Goal: Task Accomplishment & Management: Complete application form

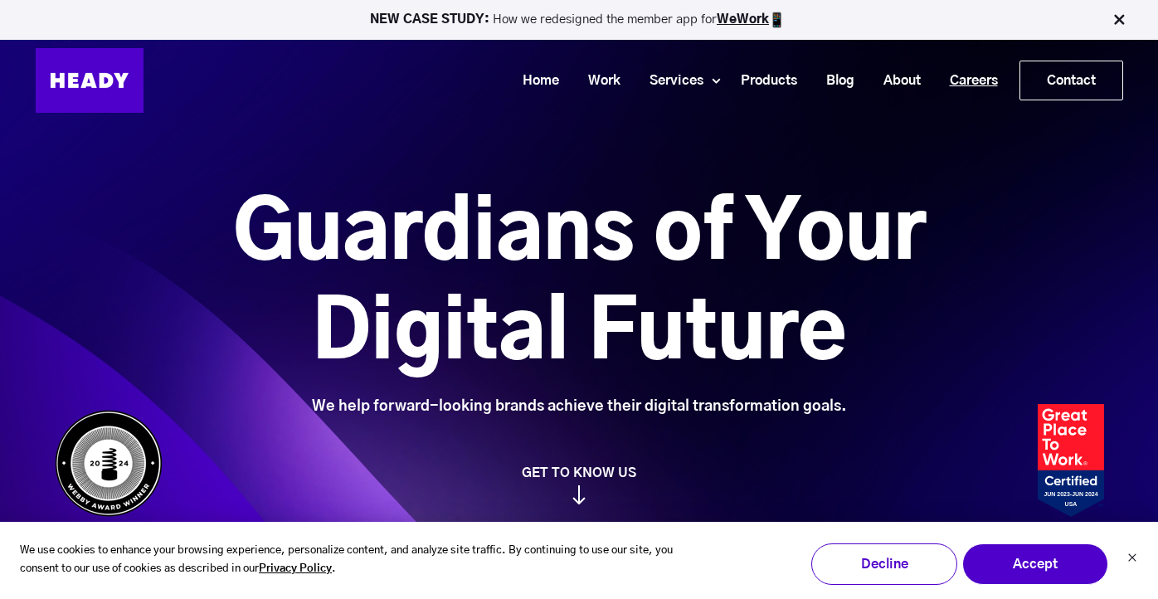
click at [960, 85] on link "Careers" at bounding box center [967, 81] width 77 height 31
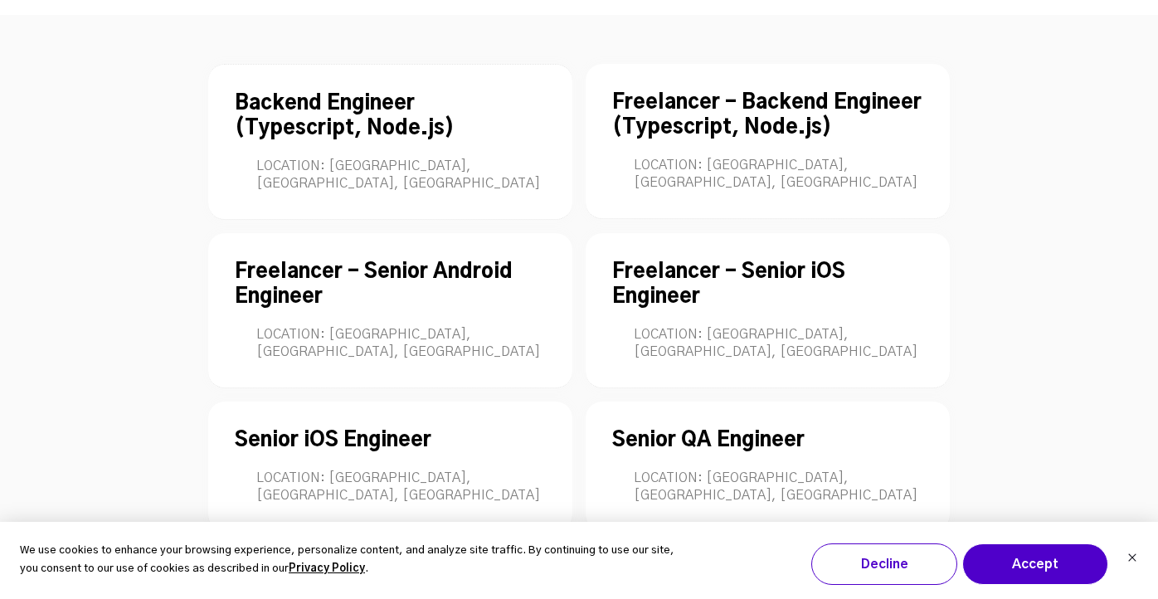
scroll to position [4709, 0]
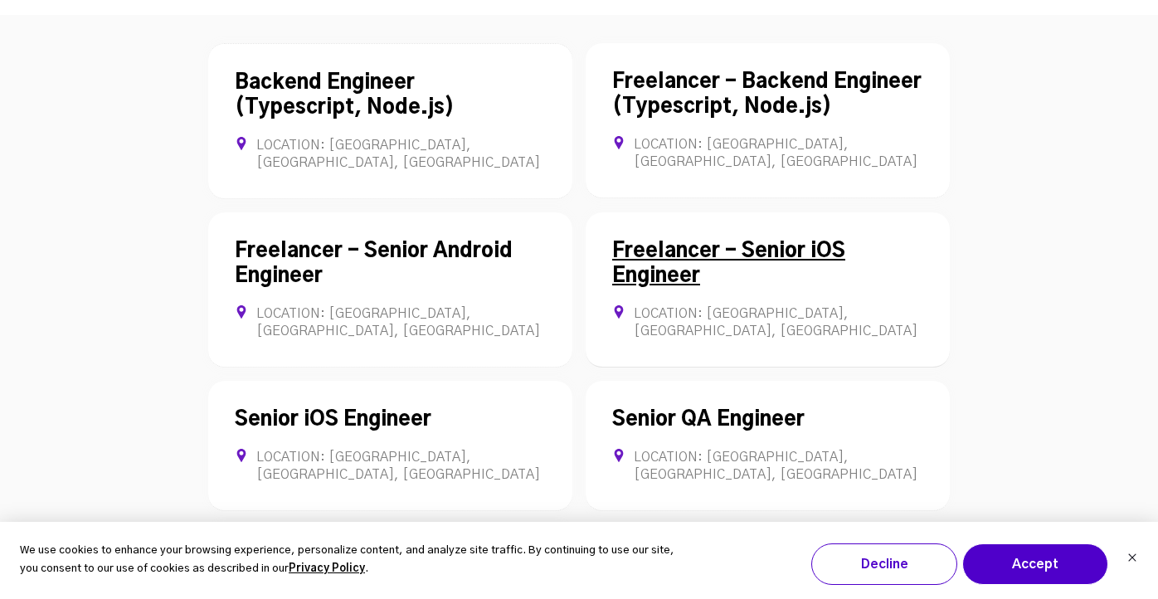
click at [721, 212] on div "Freelancer - Senior iOS Engineer Location: Mumbai, Maharashtra, India Contract …" at bounding box center [767, 289] width 364 height 155
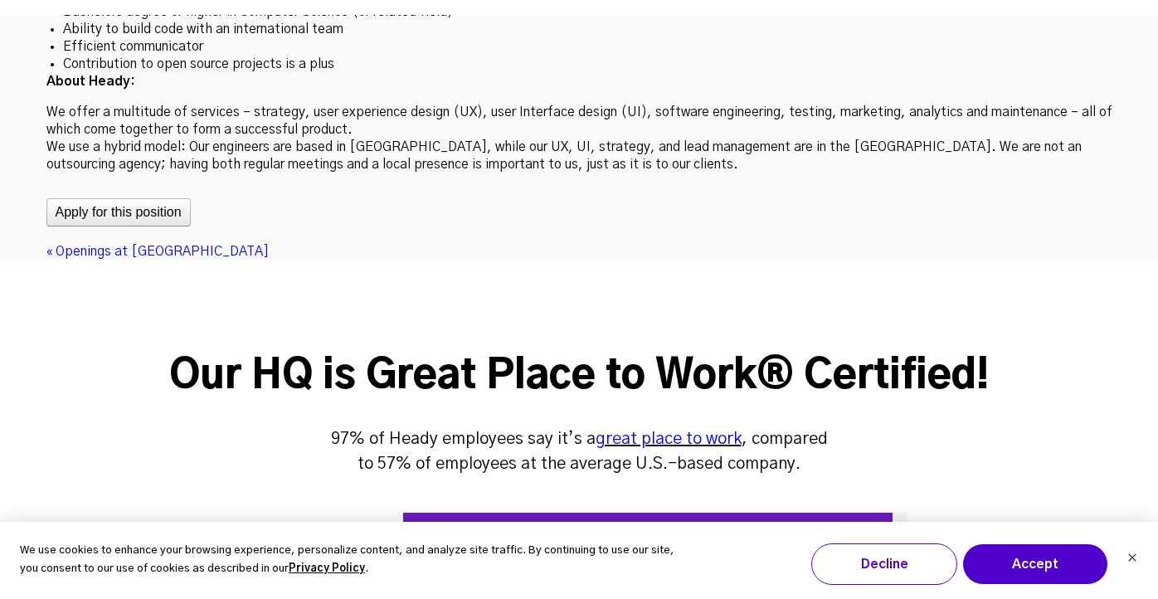
scroll to position [5391, 0]
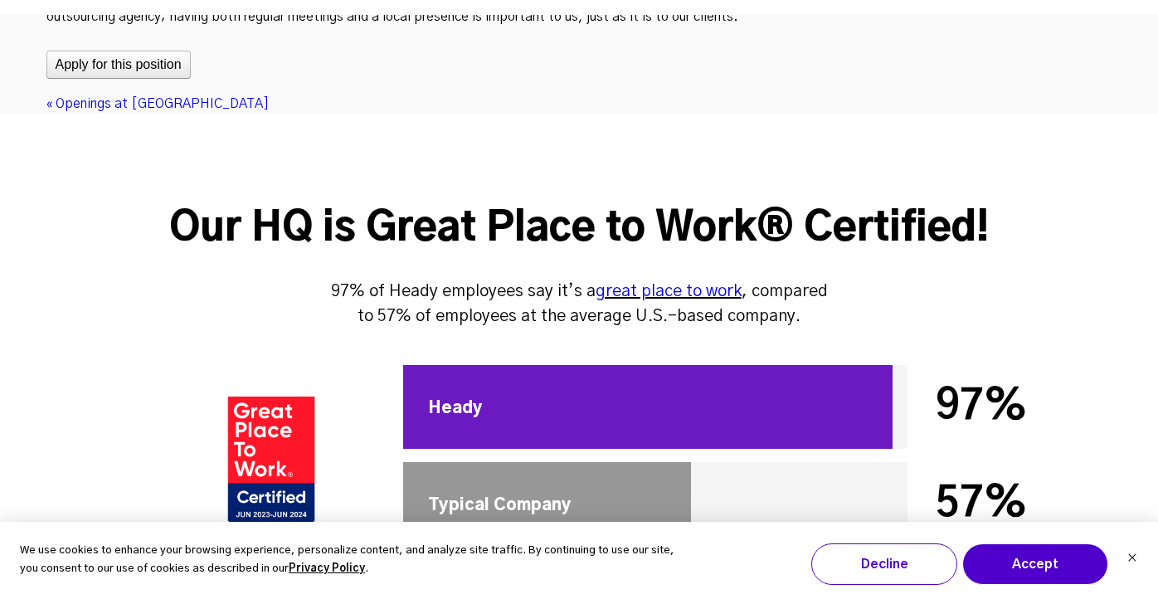
click at [449, 204] on div "Our HQ is Great Place to Work® Certified!" at bounding box center [579, 229] width 1158 height 50
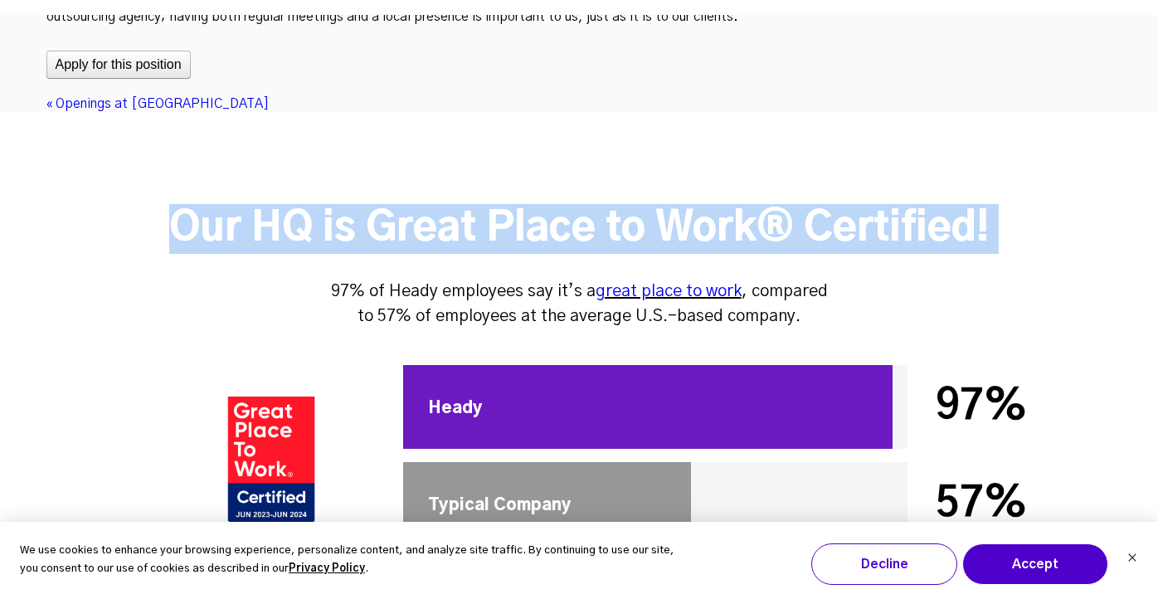
click at [449, 204] on div "Our HQ is Great Place to Work® Certified!" at bounding box center [579, 229] width 1158 height 50
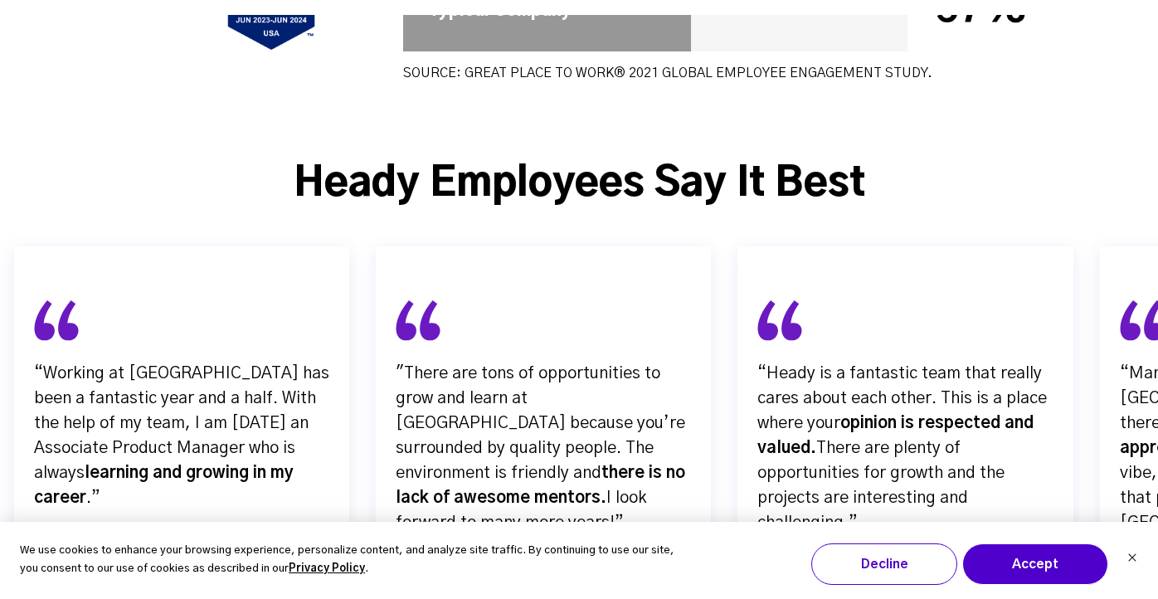
scroll to position [6089, 0]
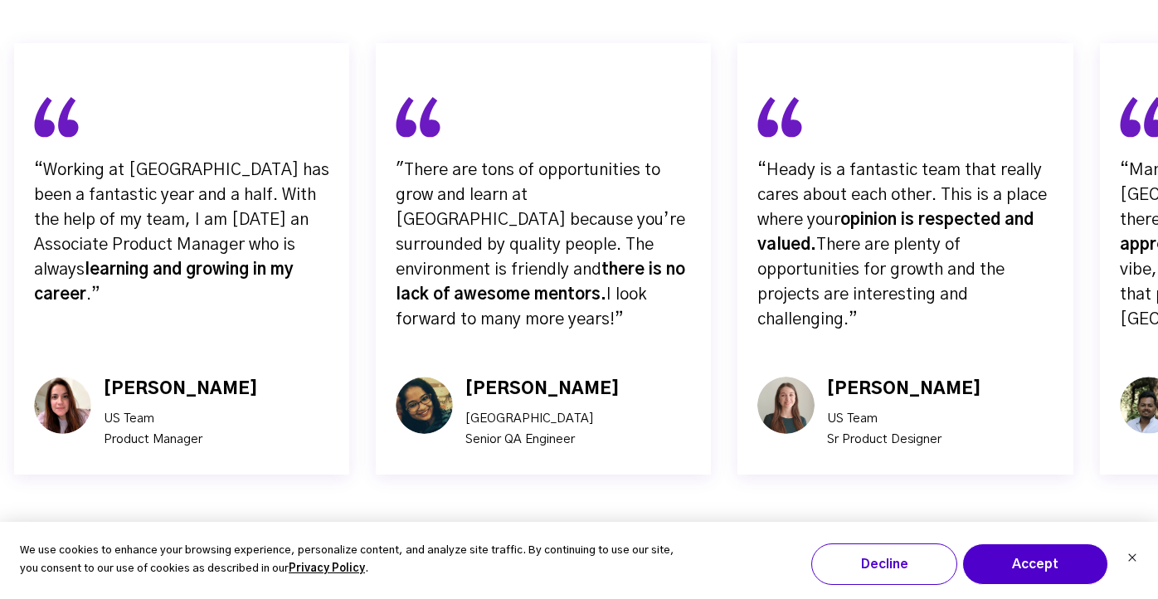
click at [507, 376] on div "Ashrata Benerji" at bounding box center [542, 388] width 154 height 25
click at [531, 376] on div "Ashrata Benerji India Senior QA Engineer" at bounding box center [536, 412] width 167 height 73
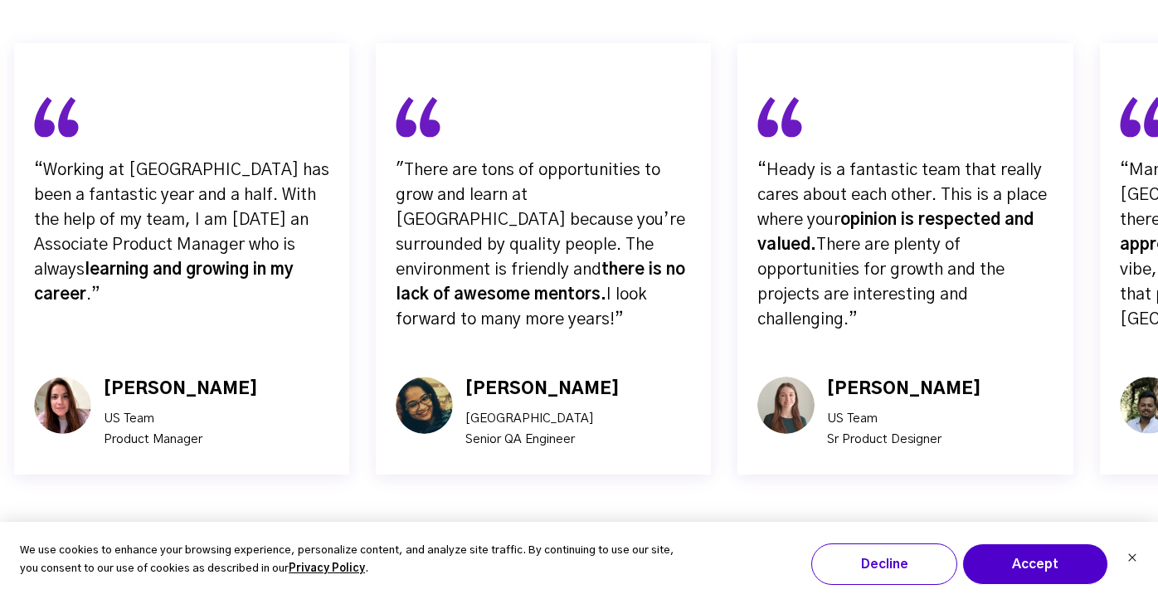
click at [531, 376] on div "Ashrata Benerji India Senior QA Engineer" at bounding box center [536, 412] width 167 height 73
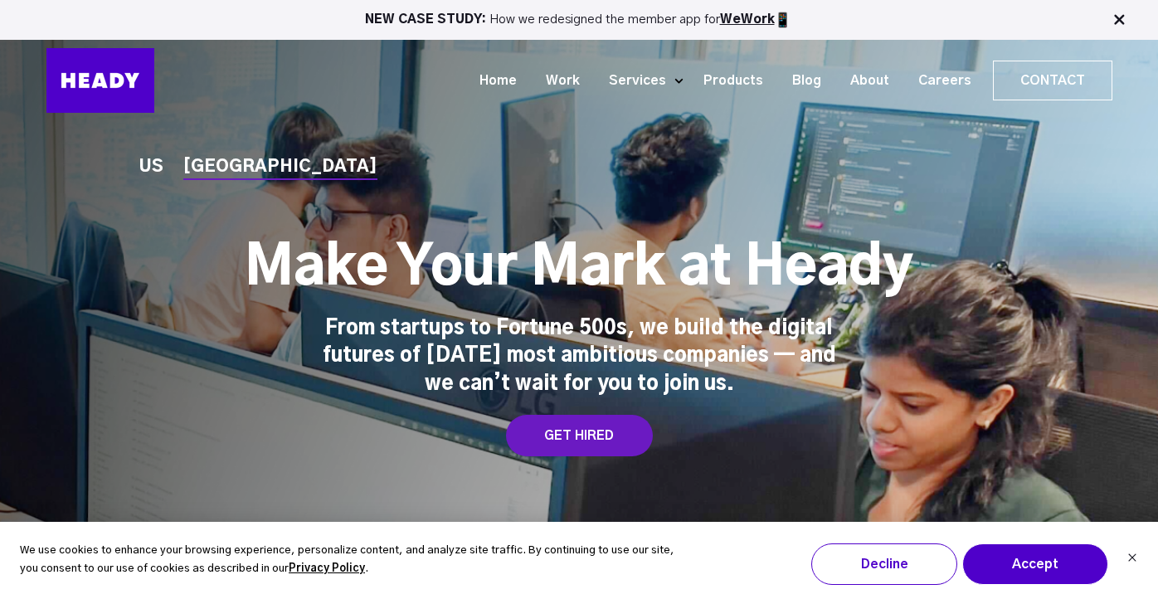
scroll to position [0, 0]
click at [588, 427] on div "GET HIRED" at bounding box center [579, 435] width 147 height 41
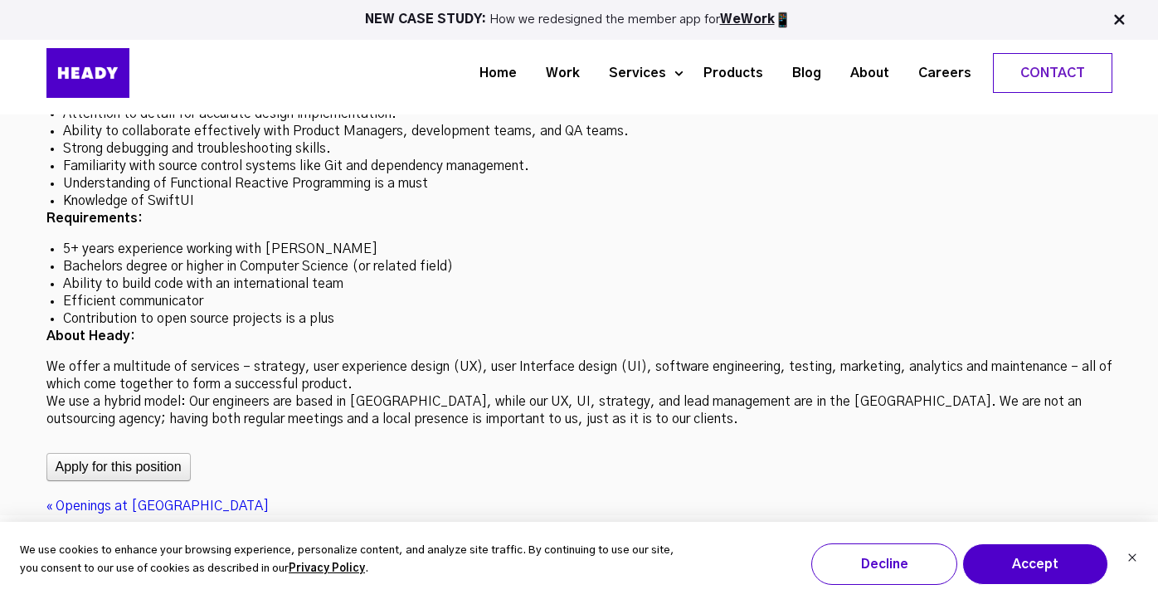
scroll to position [4906, 0]
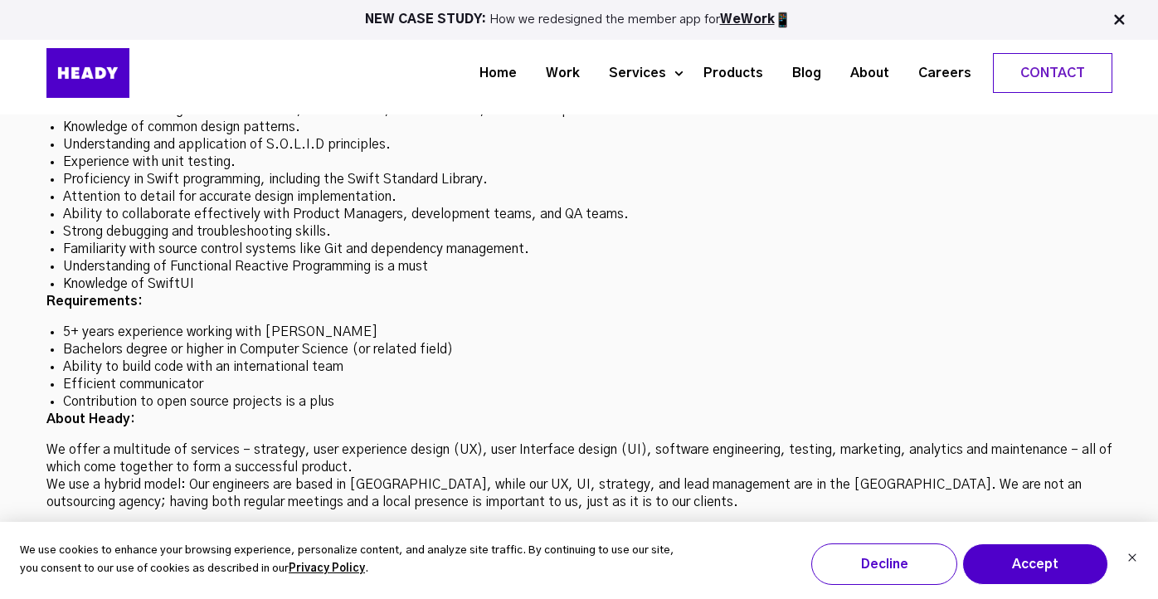
click at [249, 350] on div "About the role: We are looking for a Senior iOS Engineer with minimum 7+ year o…" at bounding box center [578, 208] width 1065 height 606
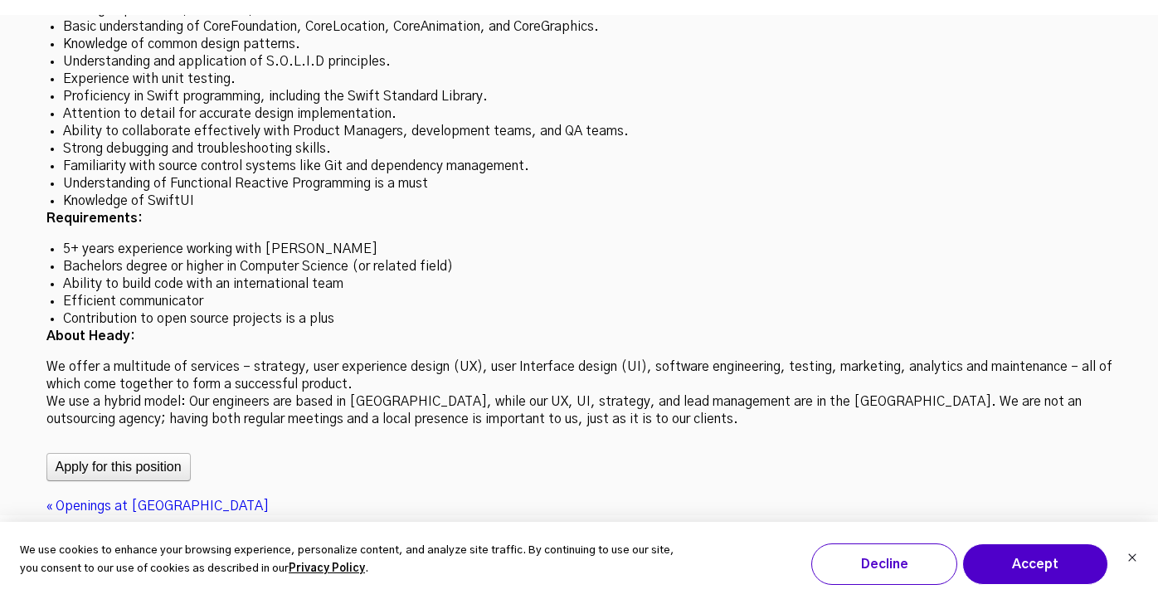
scroll to position [4997, 0]
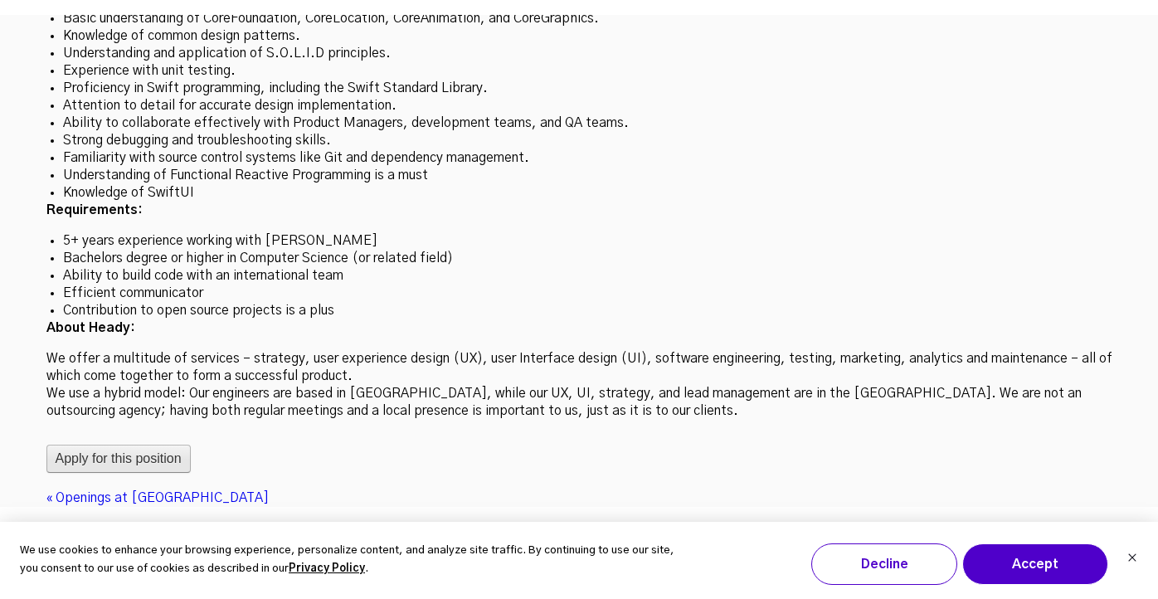
click at [132, 444] on button "Apply for this position" at bounding box center [118, 458] width 144 height 28
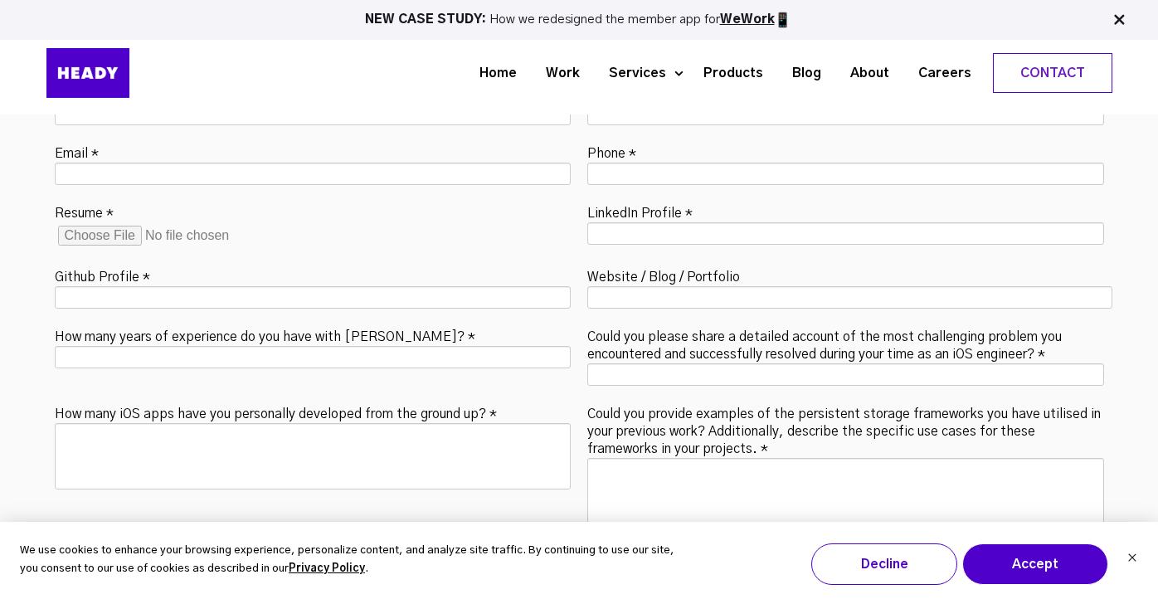
scroll to position [5260, 0]
